Goal: Information Seeking & Learning: Find specific fact

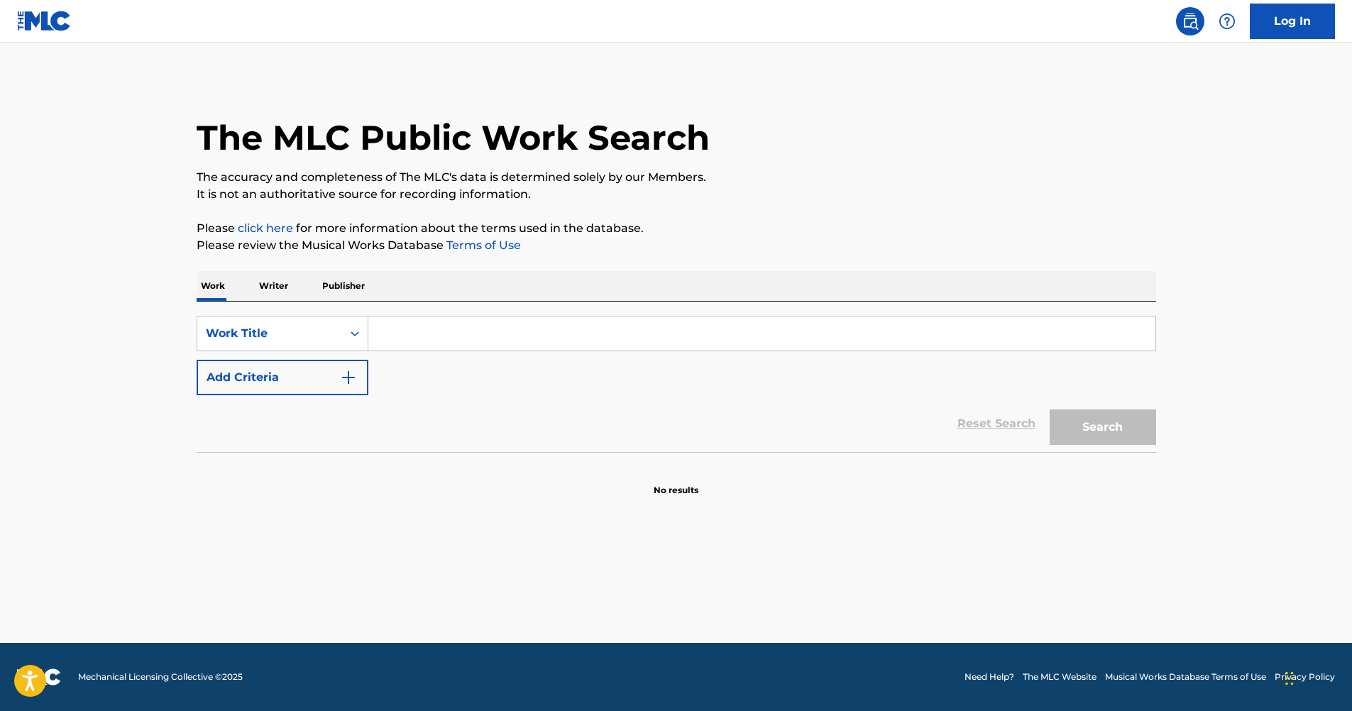
click at [476, 346] on input "Search Form" at bounding box center [761, 333] width 787 height 34
type input "nun t'aggia perdere"
click at [1094, 424] on button "Search" at bounding box center [1102, 426] width 106 height 35
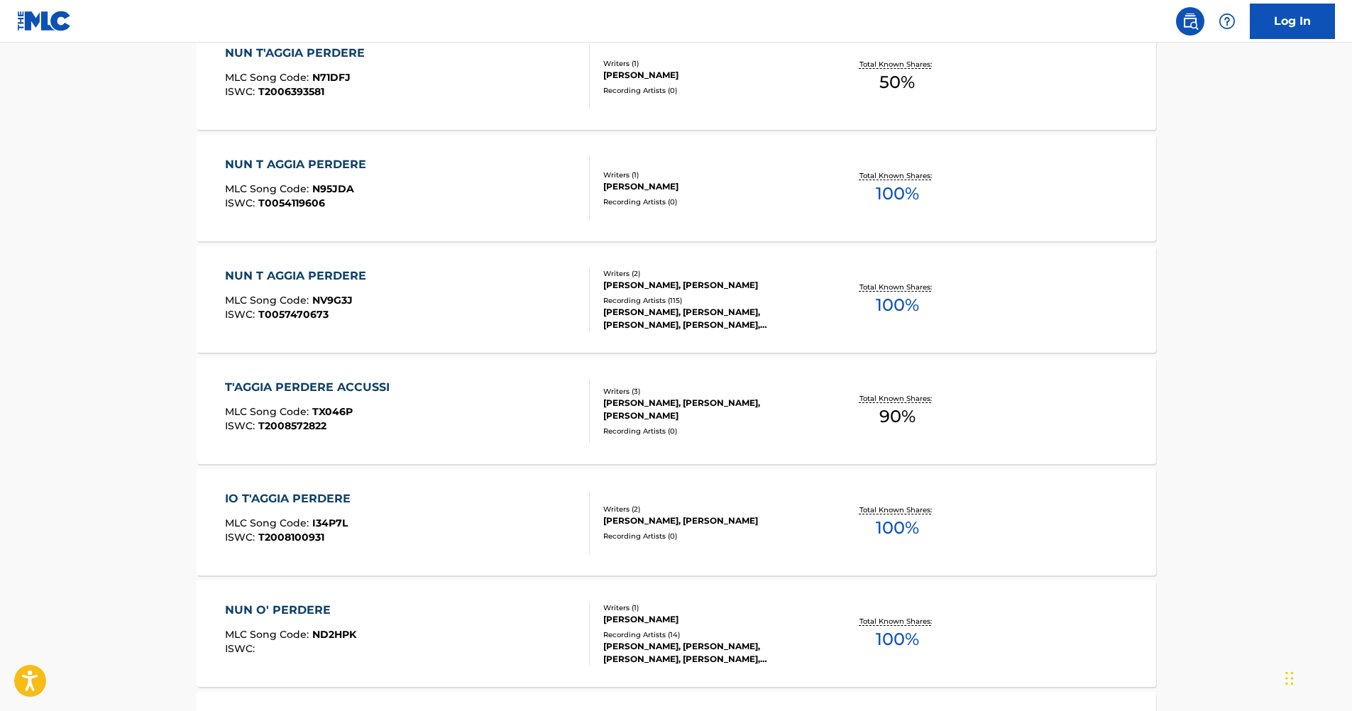
scroll to position [497, 0]
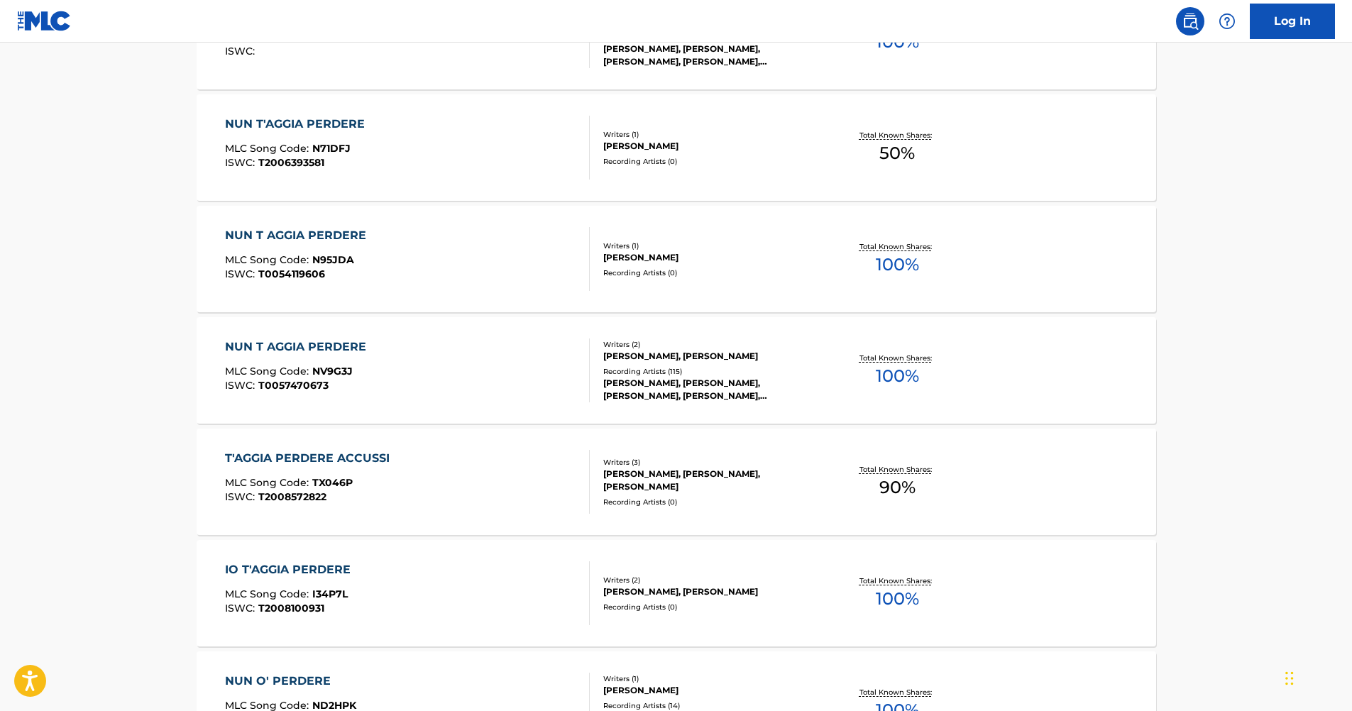
click at [673, 394] on div "[PERSON_NAME], [PERSON_NAME], [PERSON_NAME], [PERSON_NAME], [PERSON_NAME]" at bounding box center [710, 390] width 214 height 26
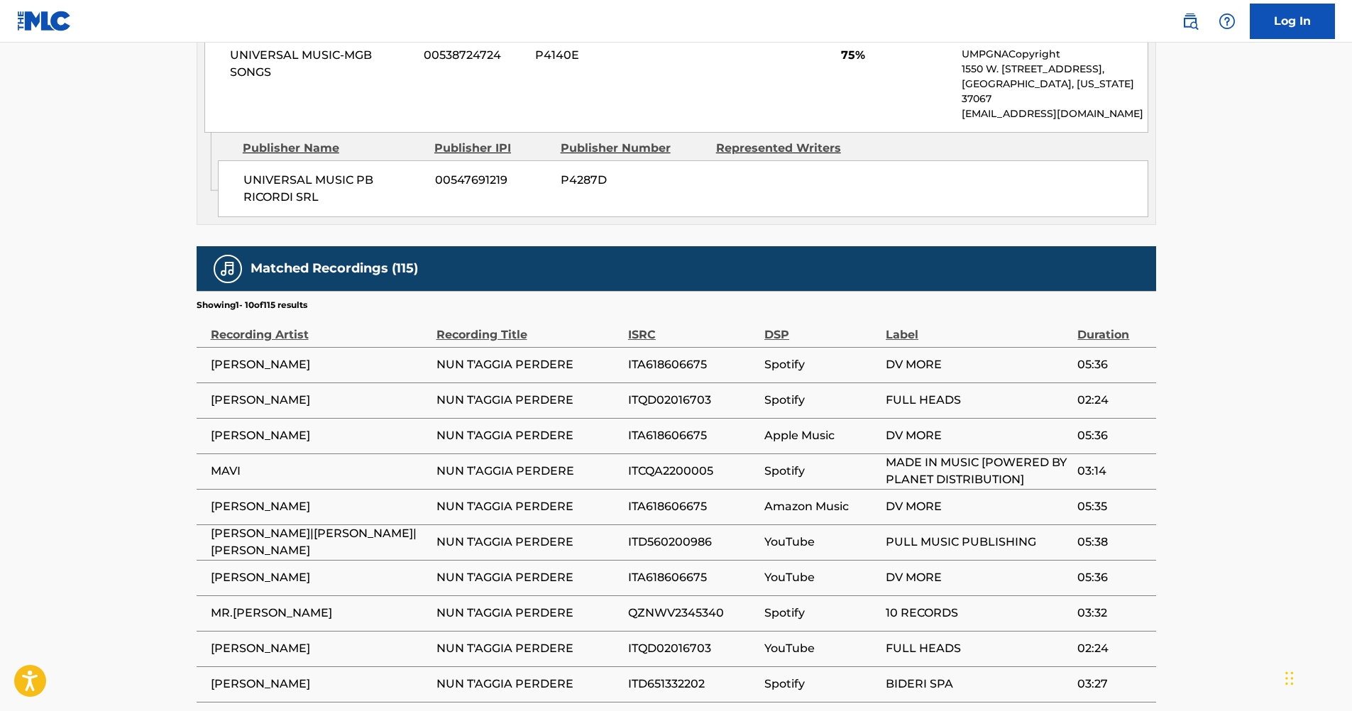
scroll to position [993, 0]
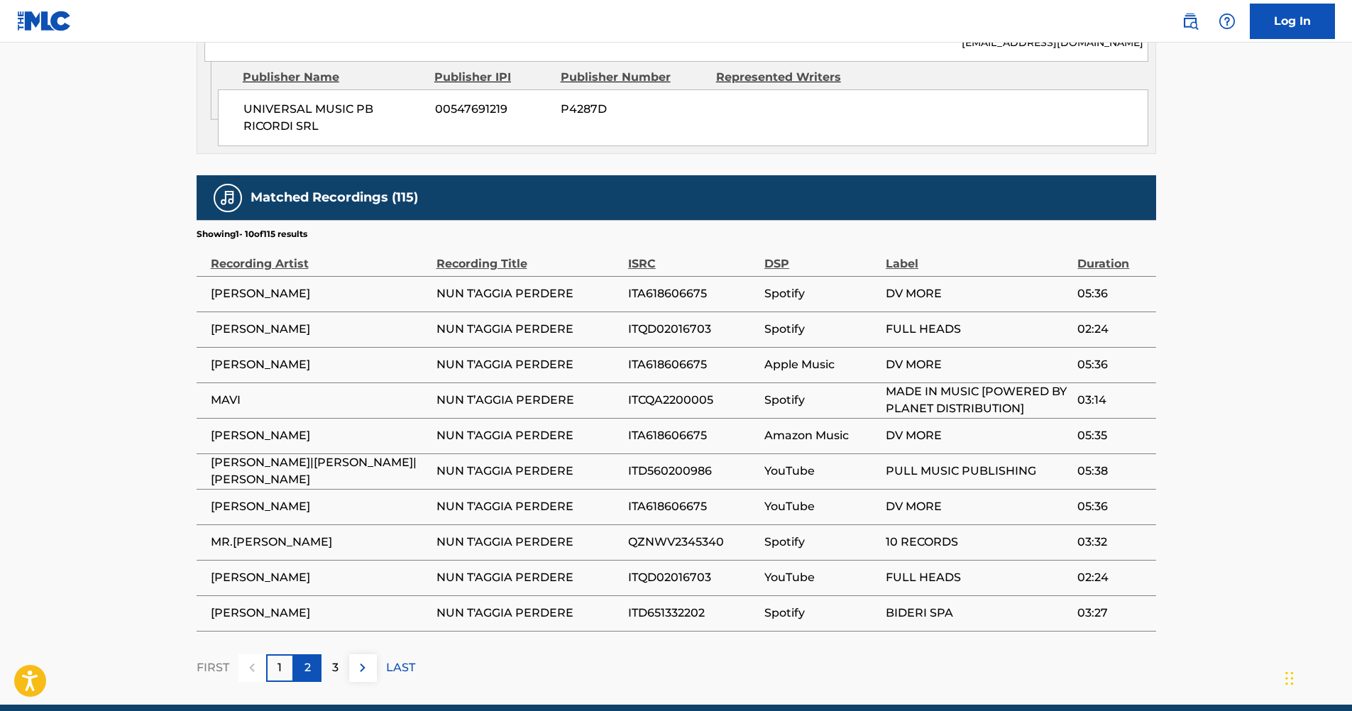
click at [313, 654] on div "2" at bounding box center [308, 668] width 28 height 28
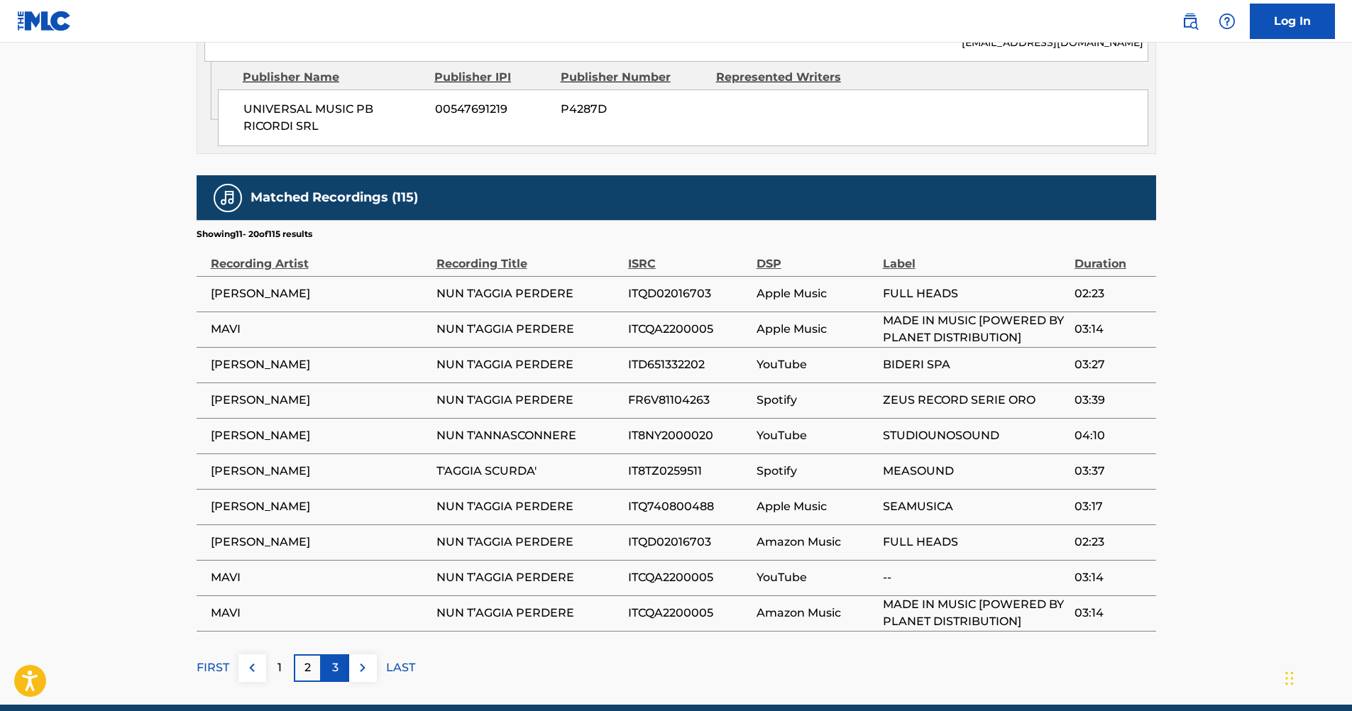
click at [336, 659] on p "3" at bounding box center [335, 667] width 6 height 17
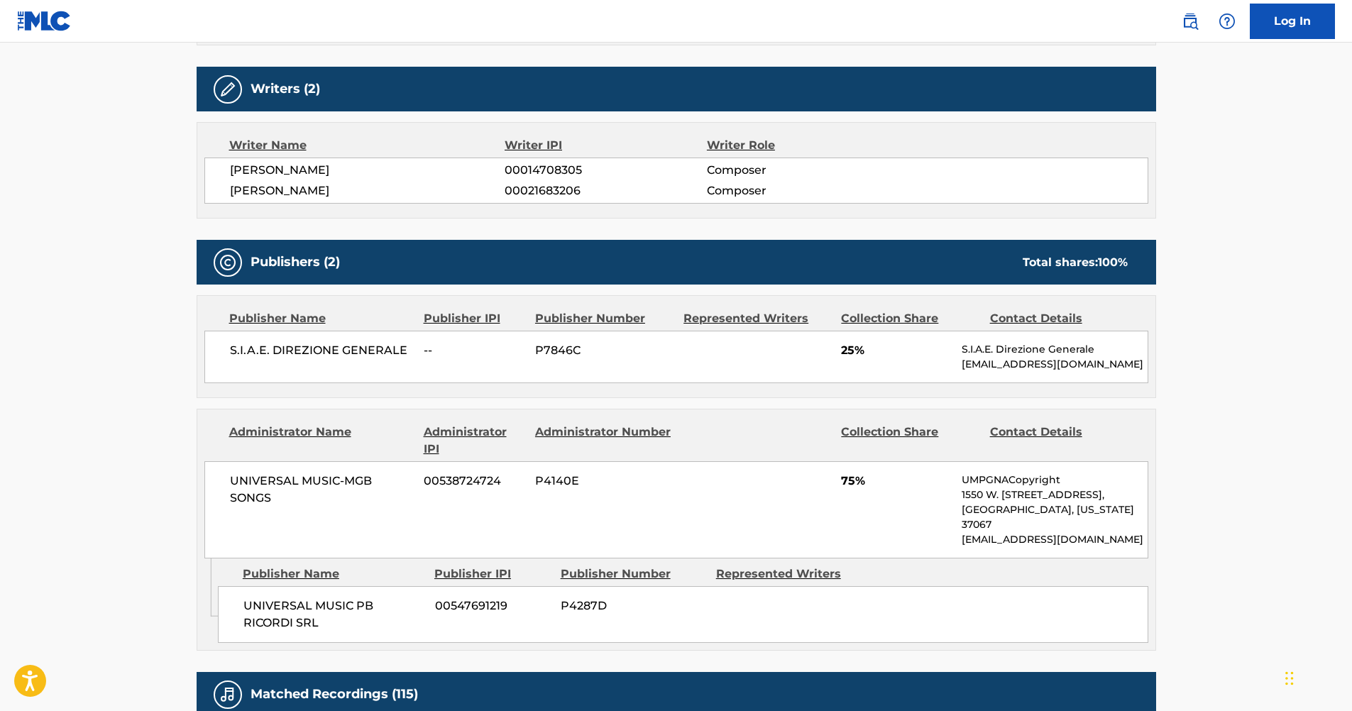
scroll to position [426, 0]
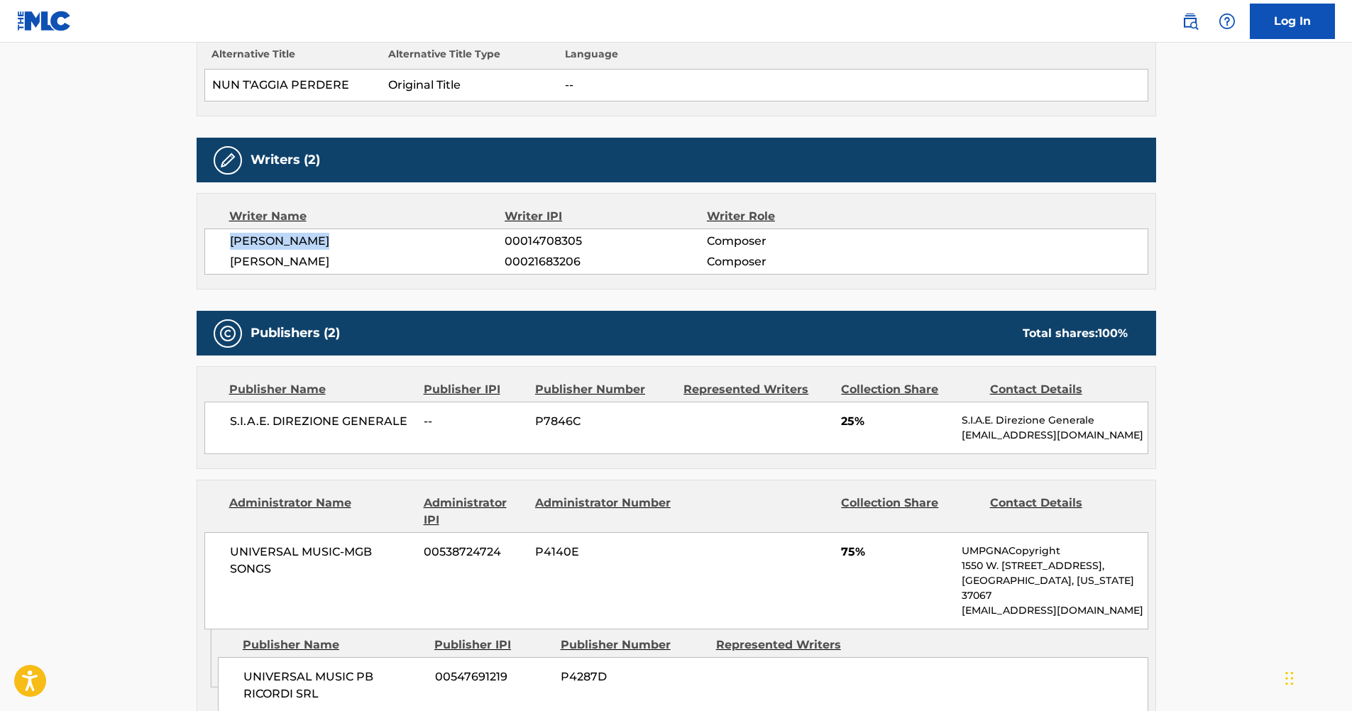
drag, startPoint x: 231, startPoint y: 241, endPoint x: 318, endPoint y: 241, distance: 87.3
click at [318, 241] on span "[PERSON_NAME]" at bounding box center [367, 241] width 275 height 17
drag, startPoint x: 318, startPoint y: 241, endPoint x: 306, endPoint y: 241, distance: 12.1
copy span "[PERSON_NAME]"
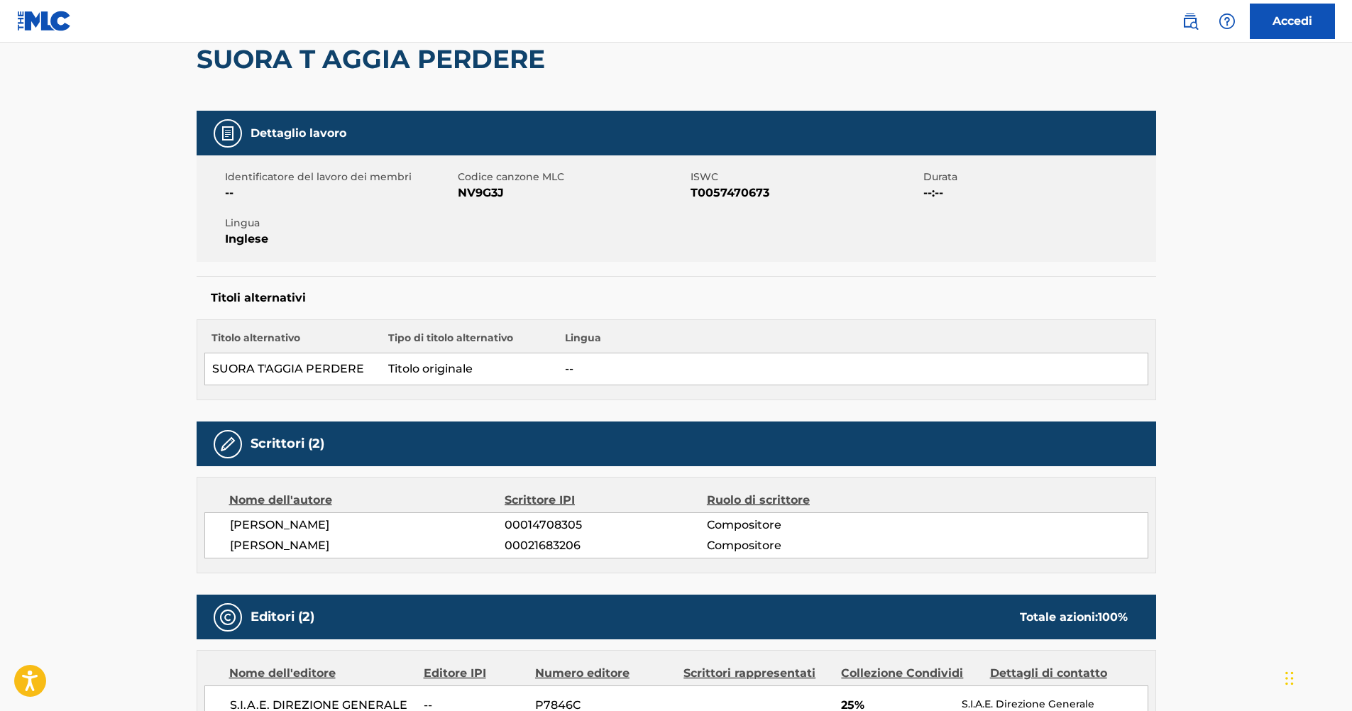
scroll to position [213, 0]
